Goal: Task Accomplishment & Management: Complete application form

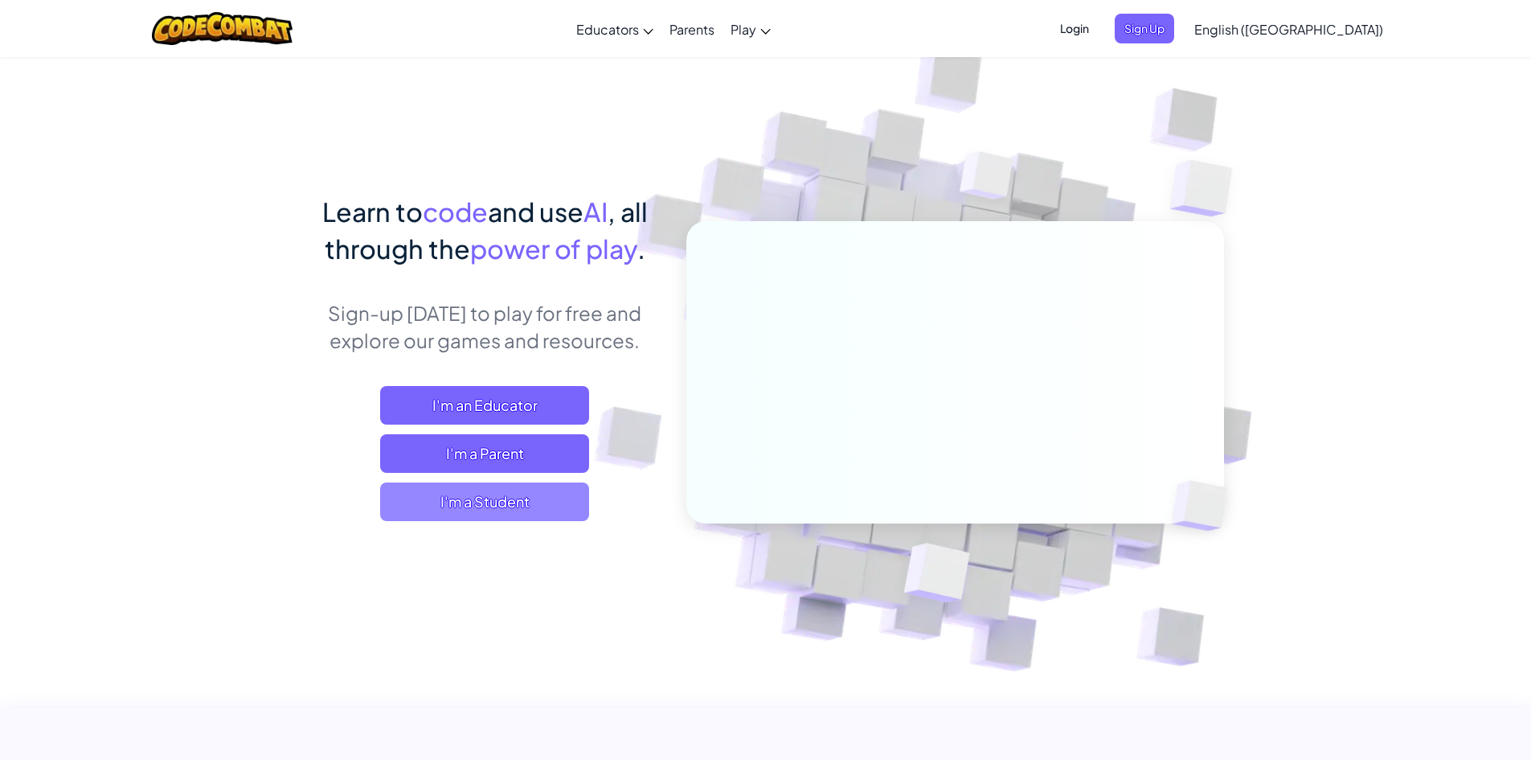
click at [494, 501] on span "I'm a Student" at bounding box center [484, 501] width 209 height 39
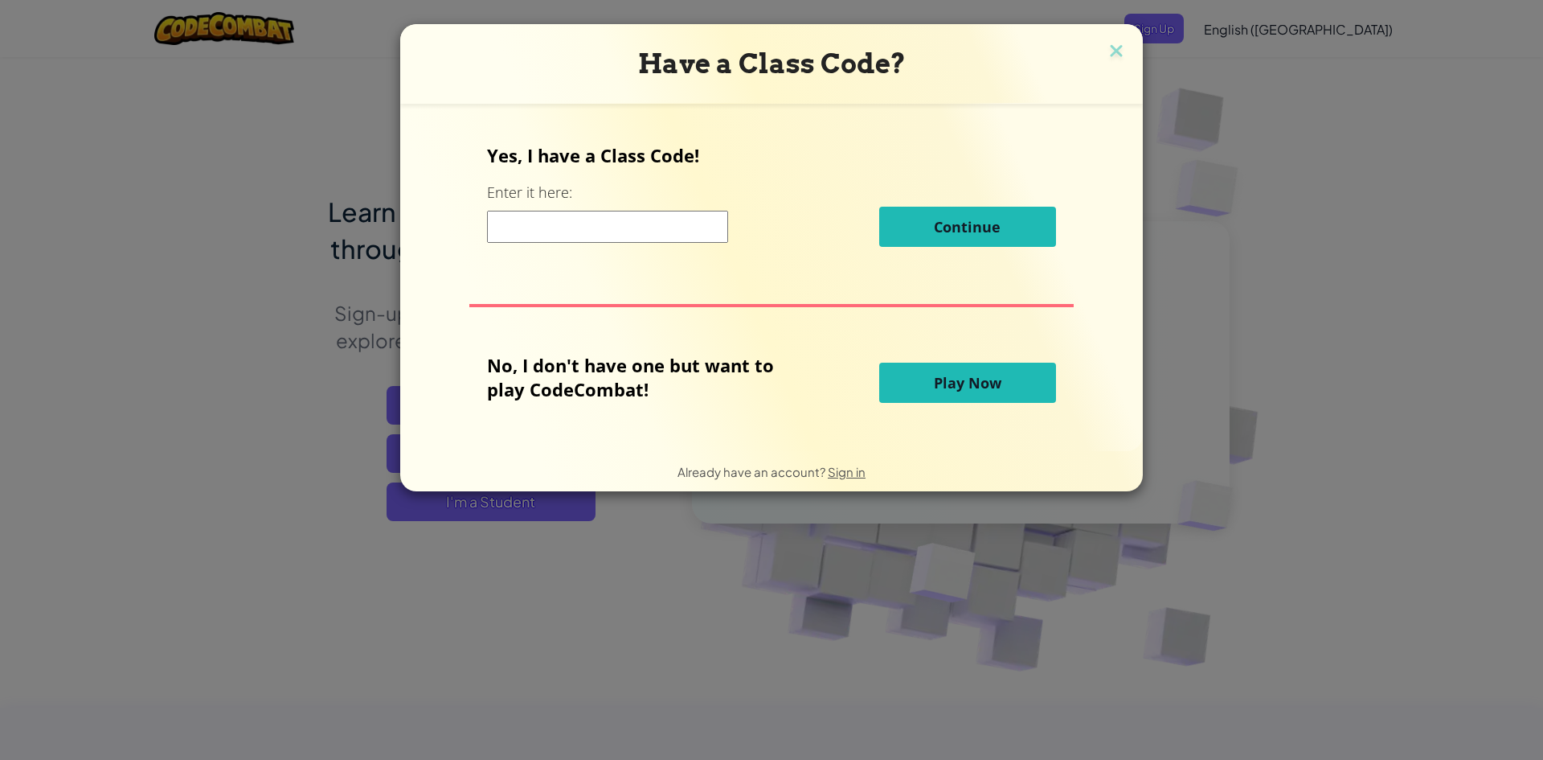
click at [695, 227] on input at bounding box center [607, 227] width 241 height 32
type input "townclassdown"
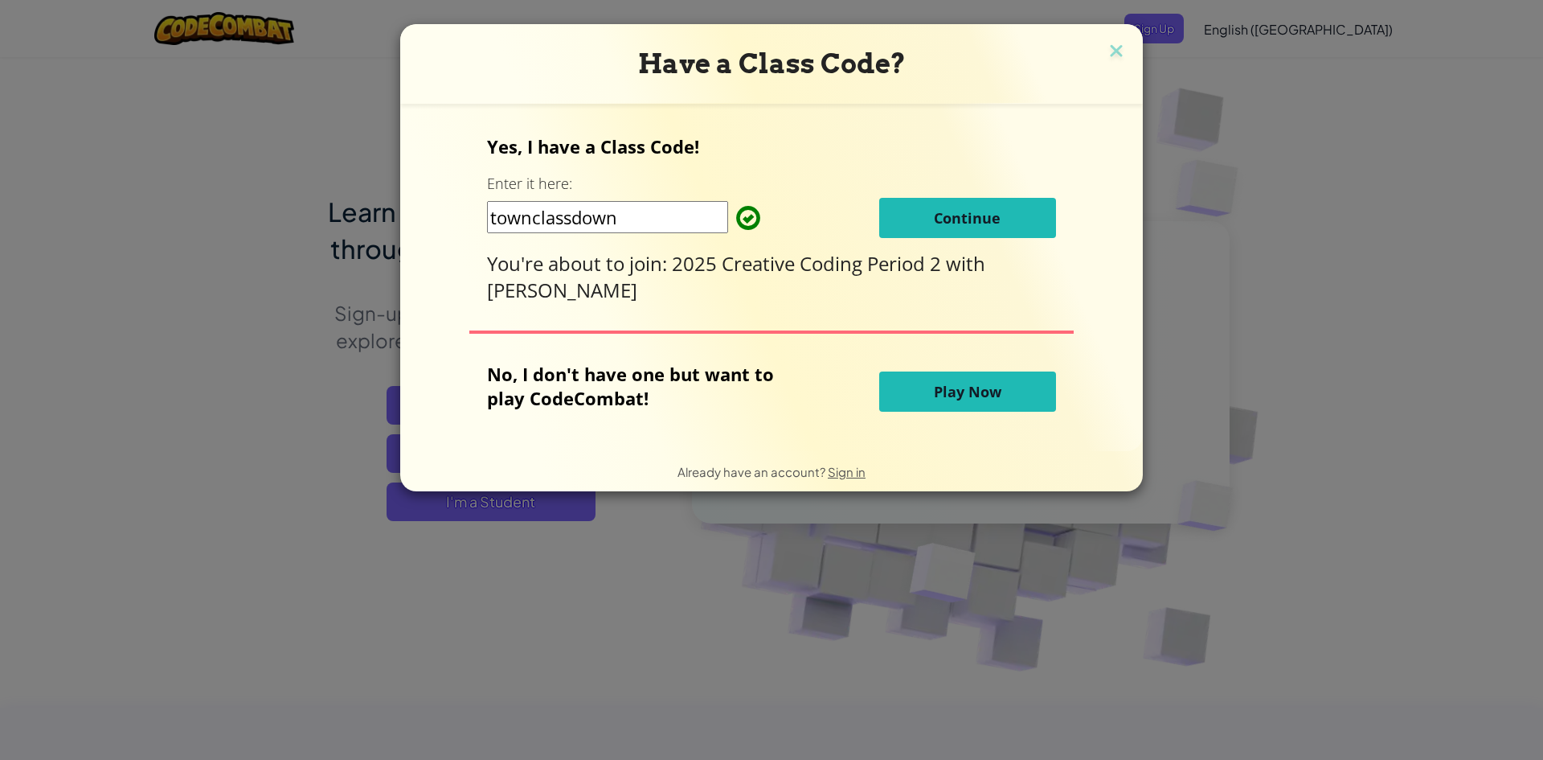
click at [928, 238] on div "Yes, I have a Class Code! Enter it here: townclassdown Continue You're about to…" at bounding box center [771, 218] width 568 height 169
click at [928, 235] on button "Continue" at bounding box center [967, 218] width 177 height 40
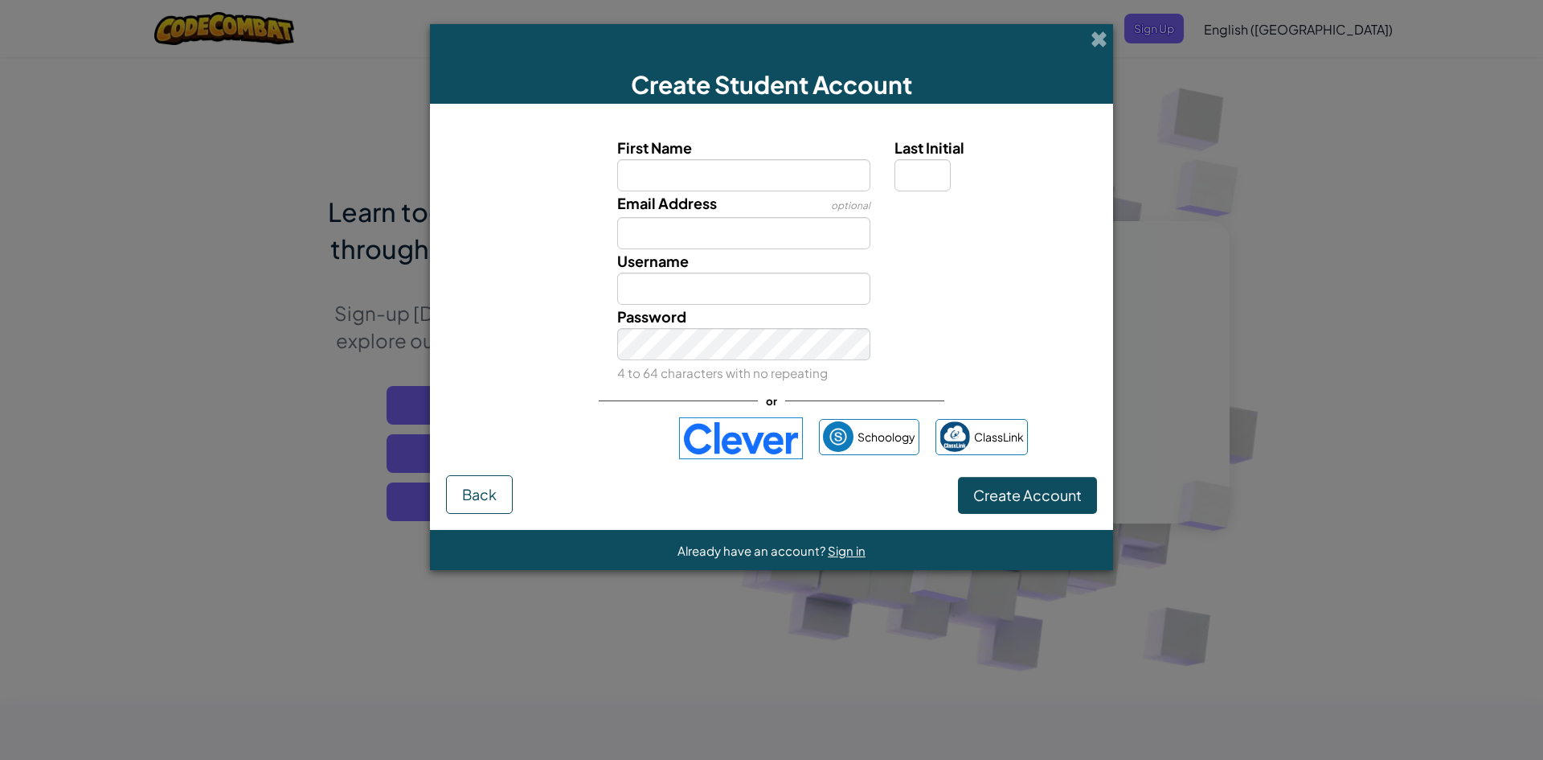
click at [739, 430] on img at bounding box center [741, 438] width 124 height 42
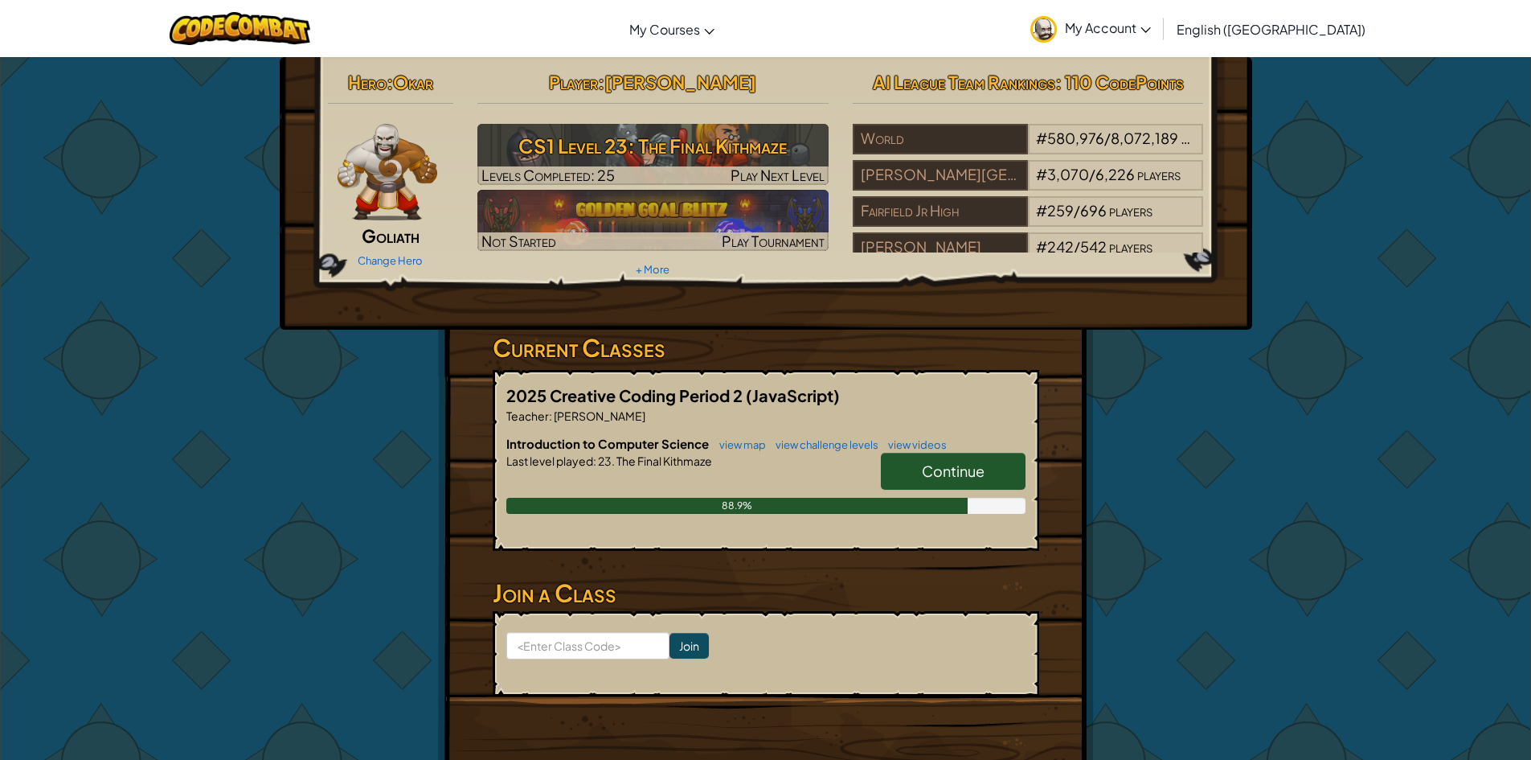
click at [914, 461] on link "Continue" at bounding box center [953, 471] width 145 height 37
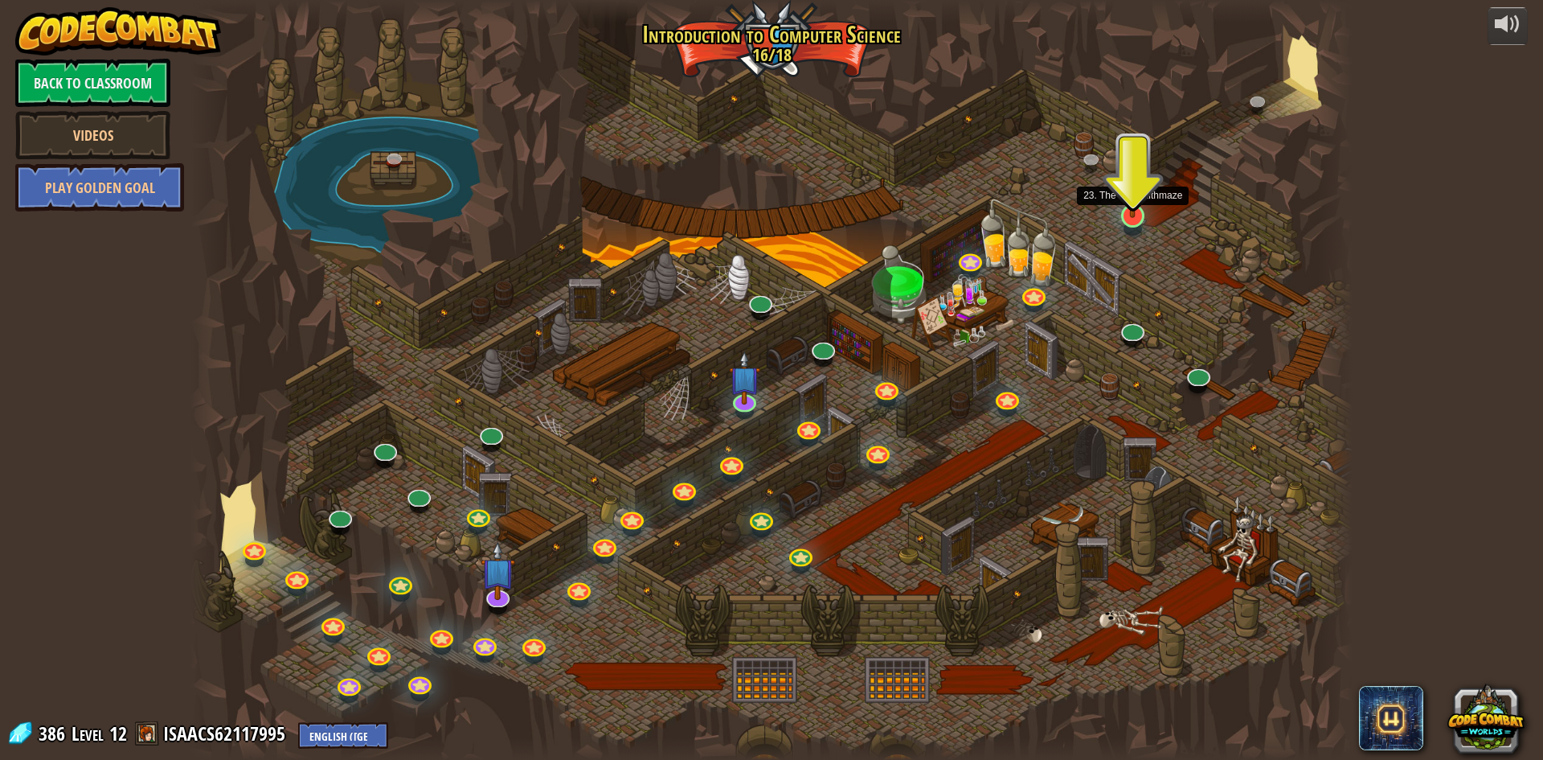
click at [1133, 216] on img at bounding box center [1132, 182] width 31 height 72
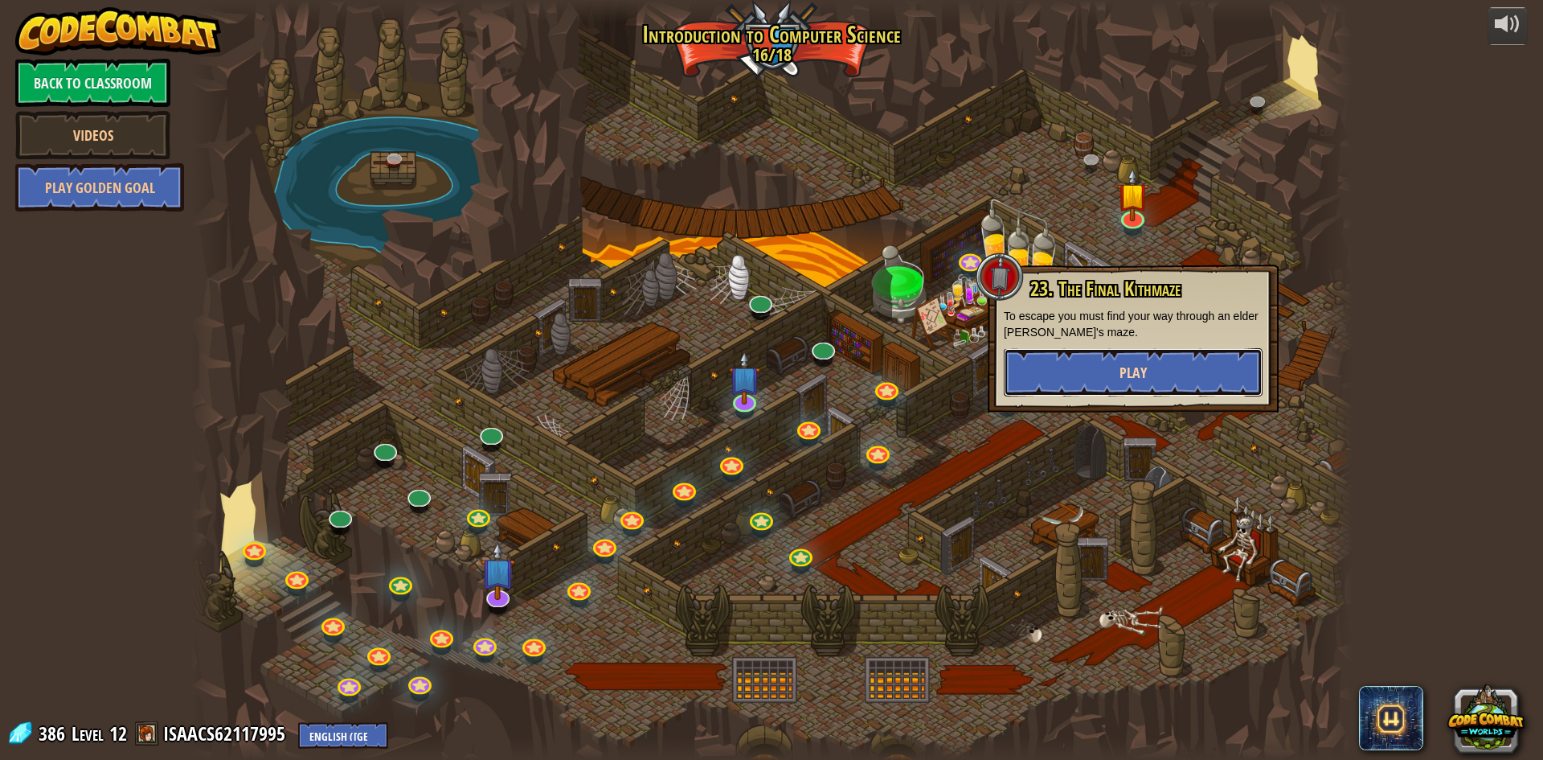
click at [1125, 353] on button "Play" at bounding box center [1133, 372] width 259 height 48
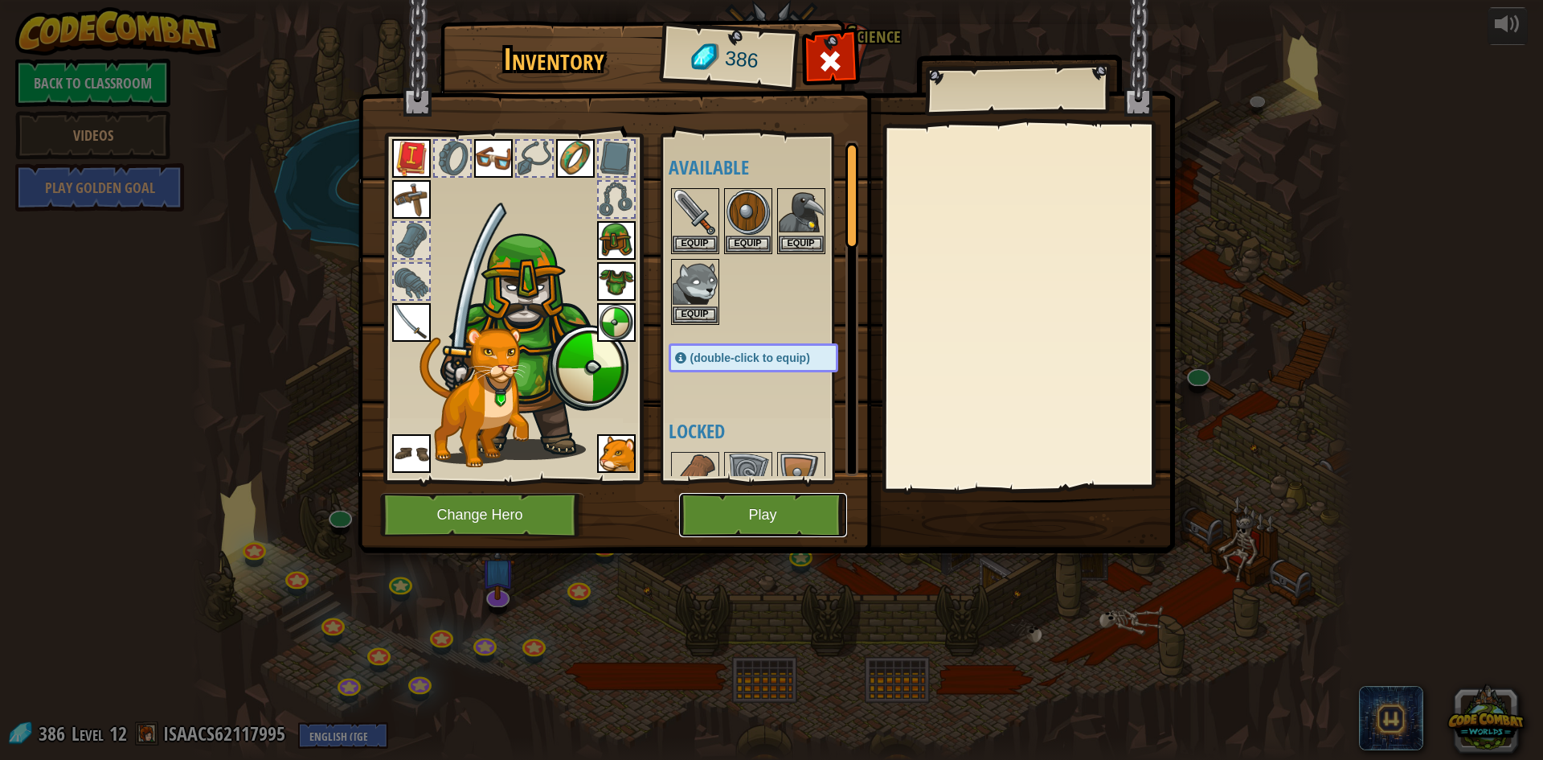
click at [756, 500] on button "Play" at bounding box center [763, 515] width 168 height 44
